Goal: Information Seeking & Learning: Compare options

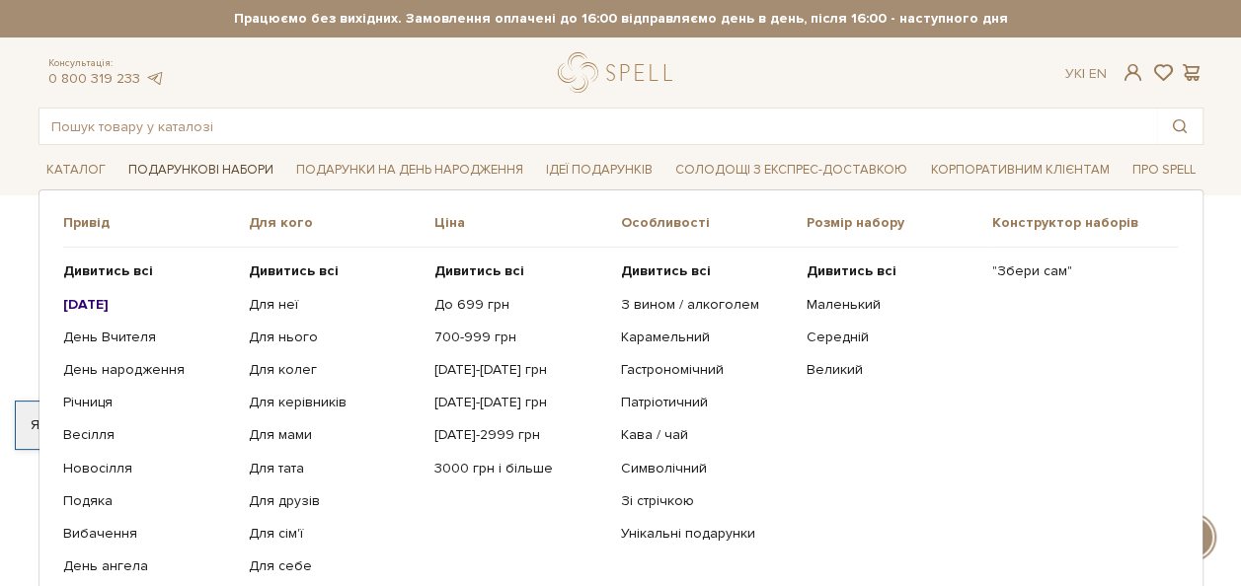
click at [247, 171] on link "Подарункові набори" at bounding box center [200, 170] width 161 height 31
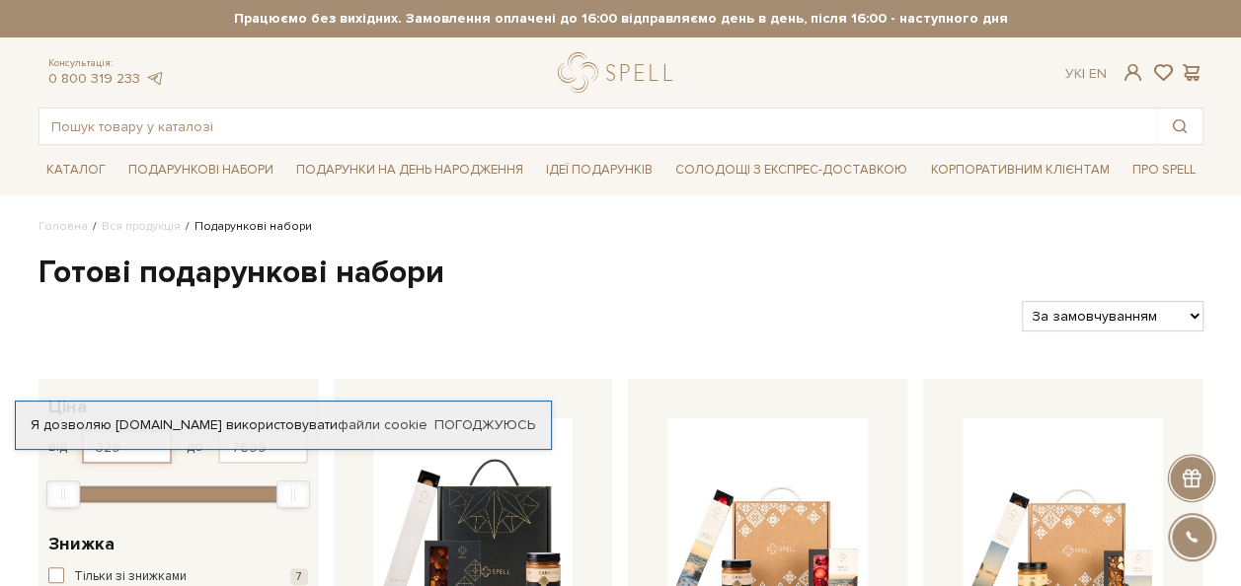
click at [138, 458] on input "329" at bounding box center [127, 447] width 90 height 34
drag, startPoint x: 139, startPoint y: 457, endPoint x: 0, endPoint y: 448, distance: 139.5
type input "1800"
click at [272, 454] on input "7699" at bounding box center [263, 447] width 90 height 34
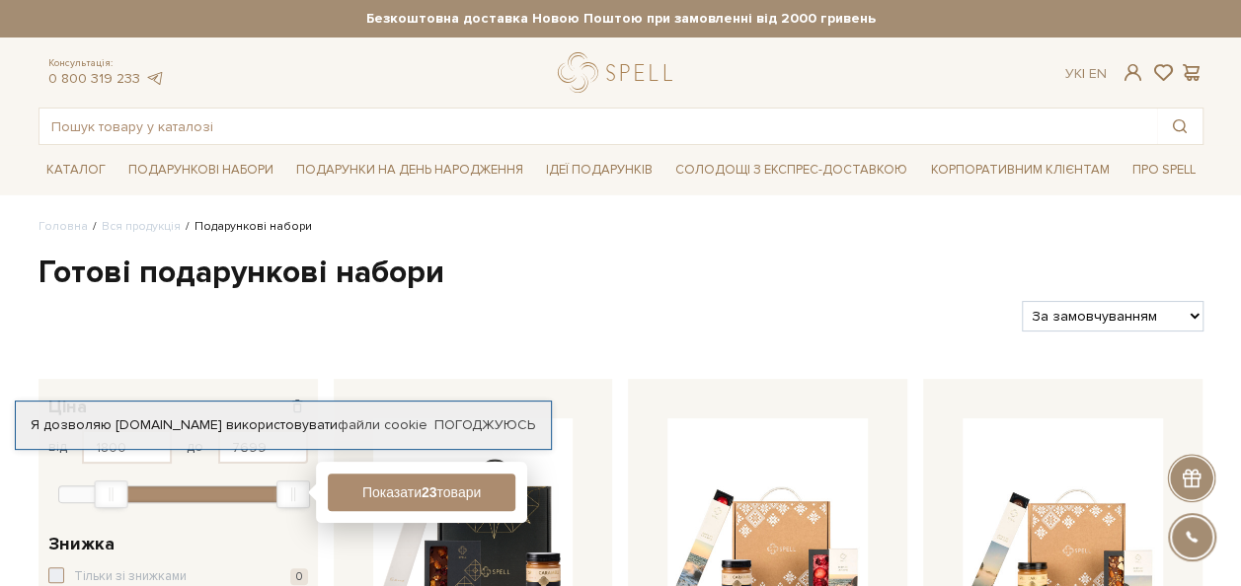
click at [472, 413] on div "Я дозволяю [DOMAIN_NAME] використовувати файли cookie Погоджуюсь" at bounding box center [283, 425] width 537 height 49
click at [450, 424] on link "Погоджуюсь" at bounding box center [484, 426] width 101 height 18
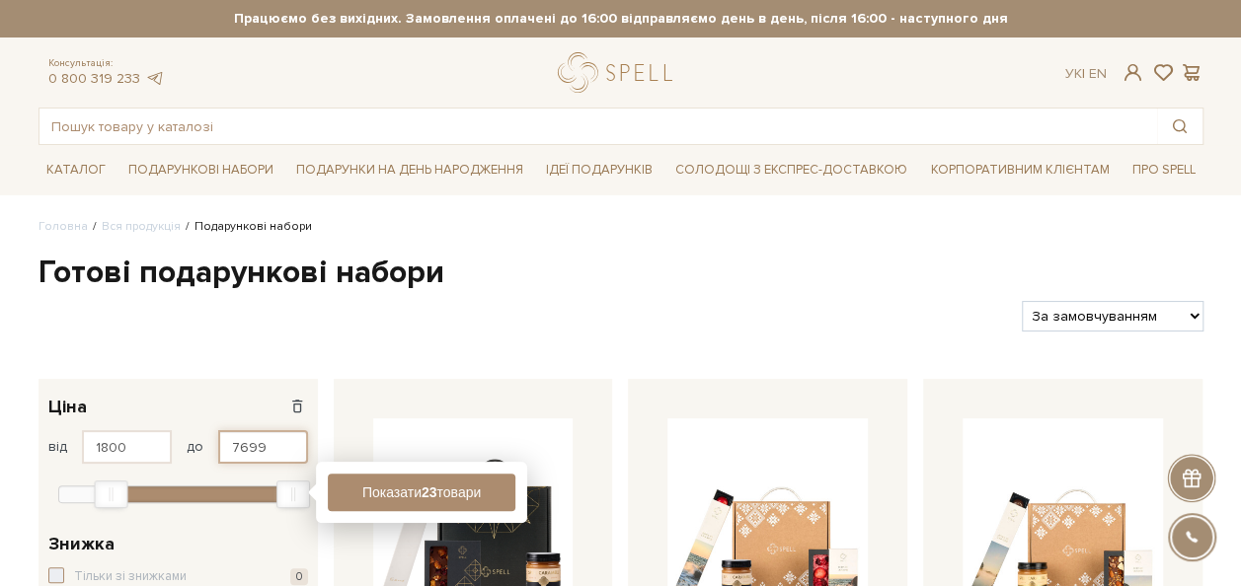
drag, startPoint x: 288, startPoint y: 449, endPoint x: 0, endPoint y: 582, distance: 317.6
click at [120, 458] on div "від 1800 до 7699" at bounding box center [178, 447] width 260 height 34
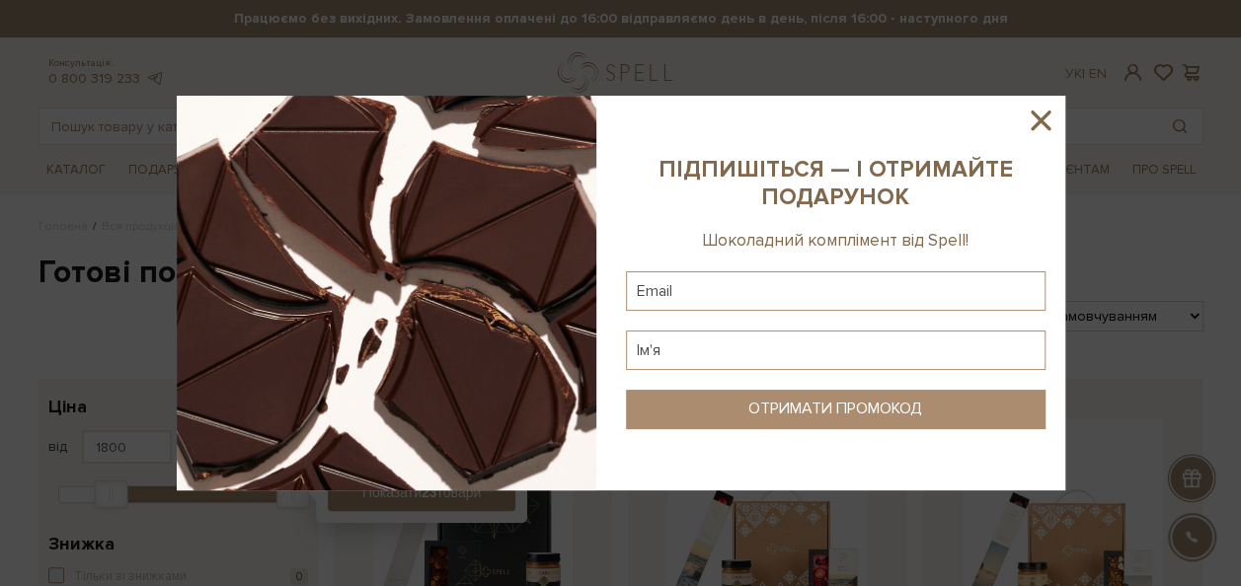
type input "2500"
click at [1043, 118] on icon at bounding box center [1041, 121] width 20 height 20
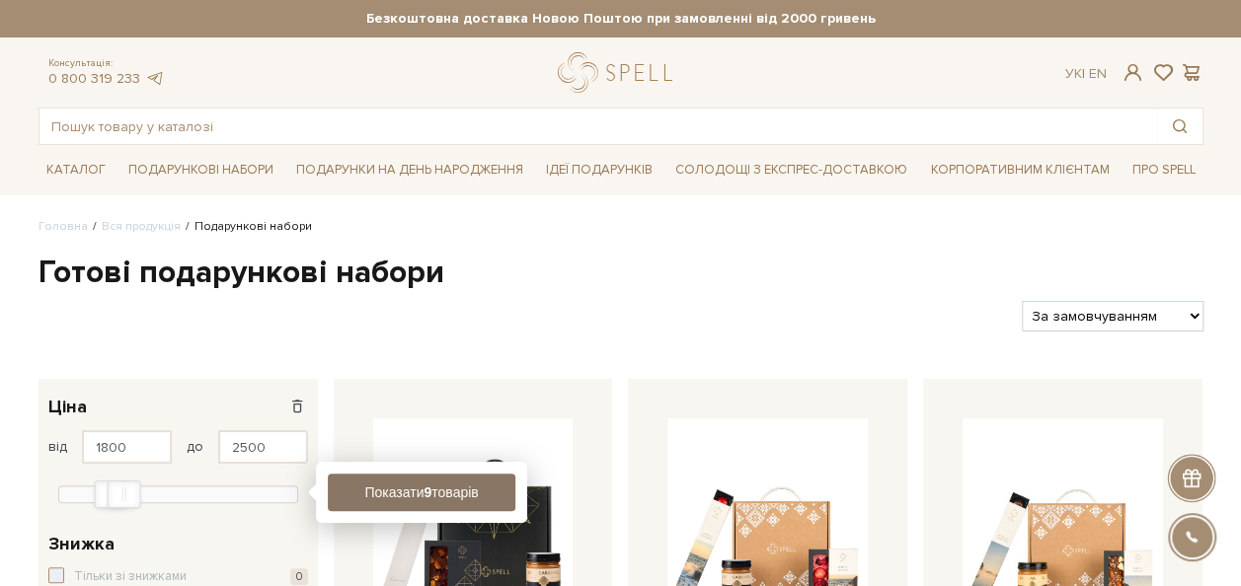
click at [405, 486] on button "Показати 9 товарів" at bounding box center [422, 493] width 188 height 38
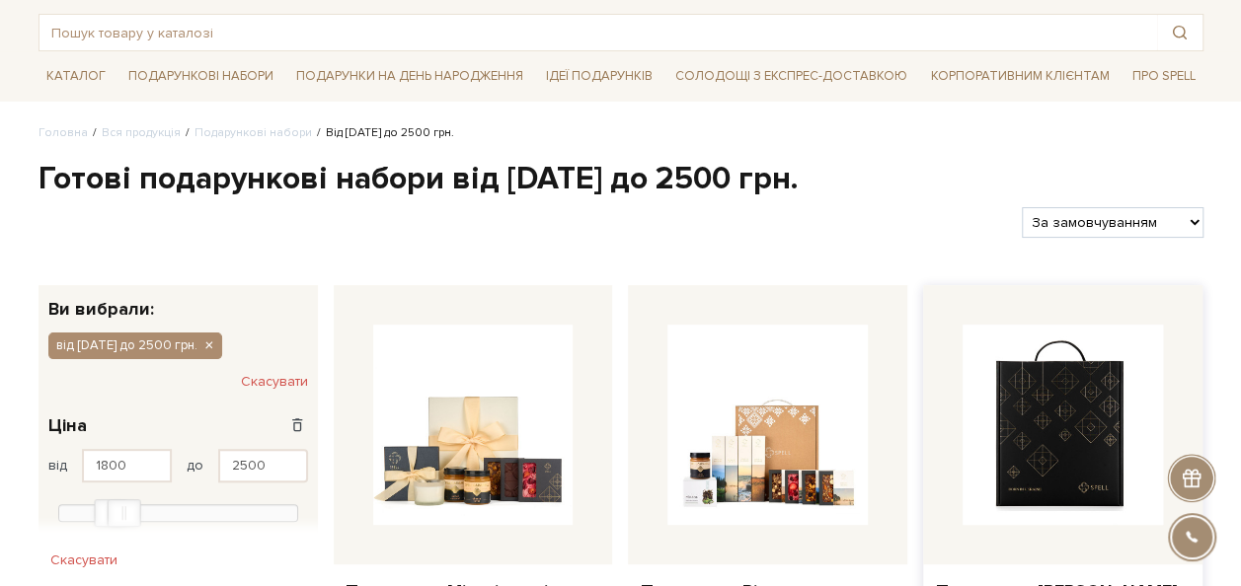
scroll to position [197, 0]
